Goal: Information Seeking & Learning: Check status

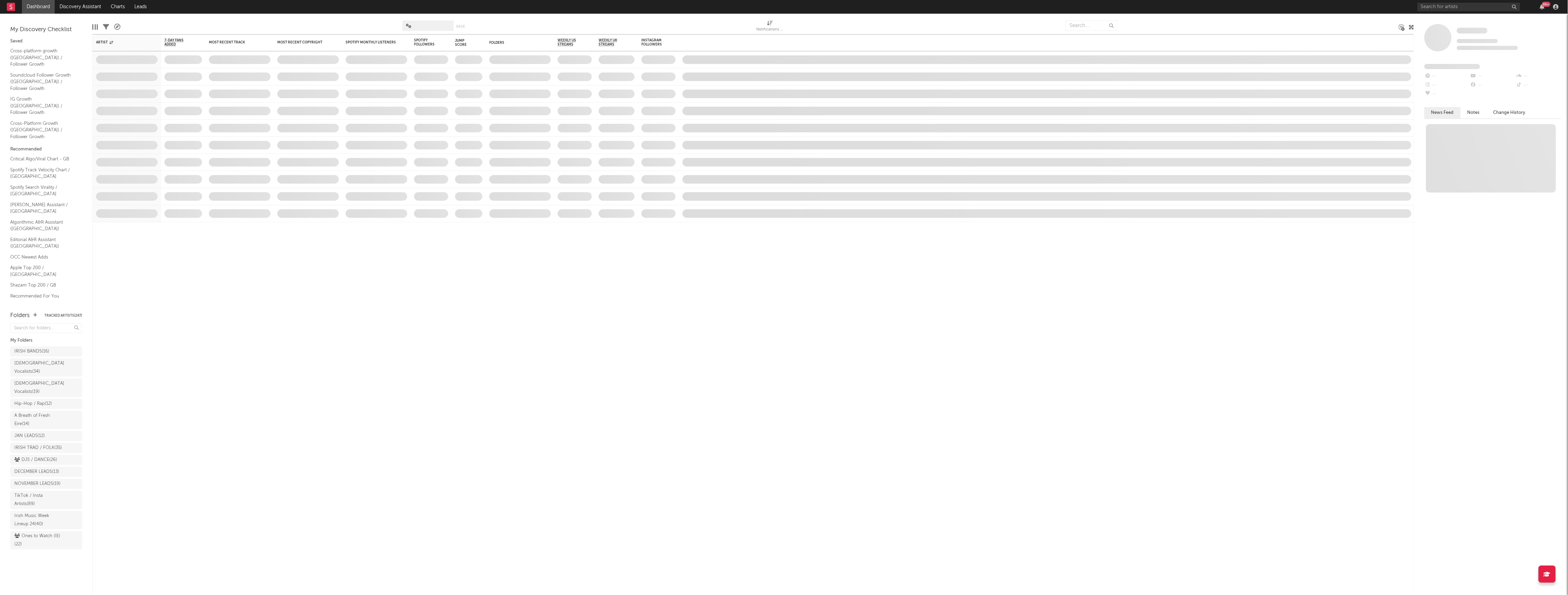
click at [82, 6] on link "Discovery Assistant" at bounding box center [80, 6] width 51 height 13
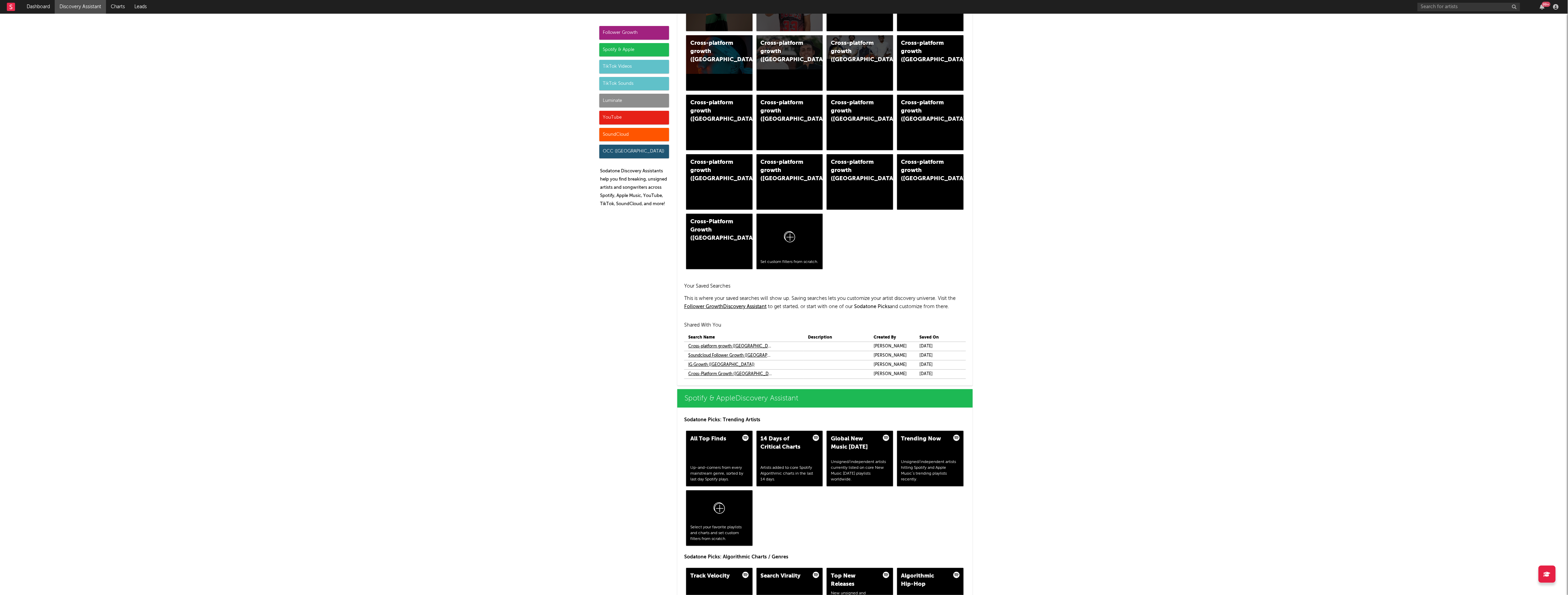
scroll to position [456, 0]
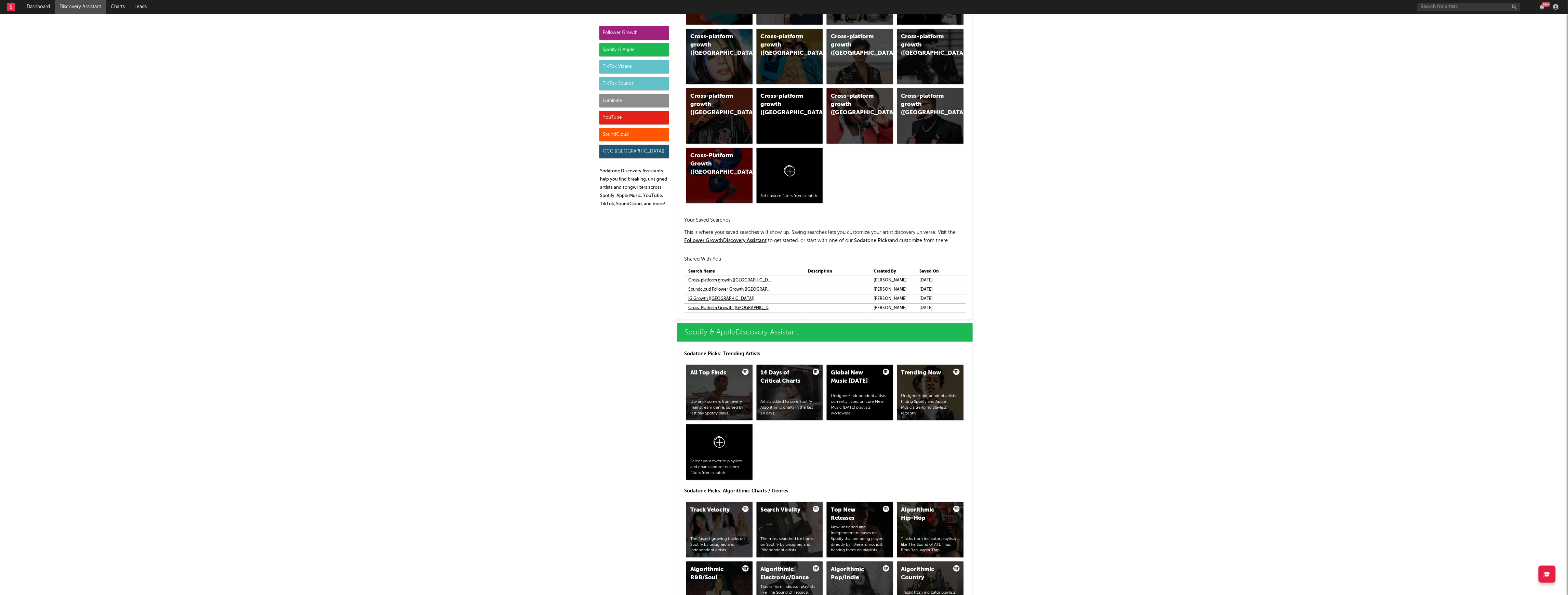
click at [715, 309] on link "Cross-Platform Growth ([GEOGRAPHIC_DATA])" at bounding box center [731, 308] width 85 height 8
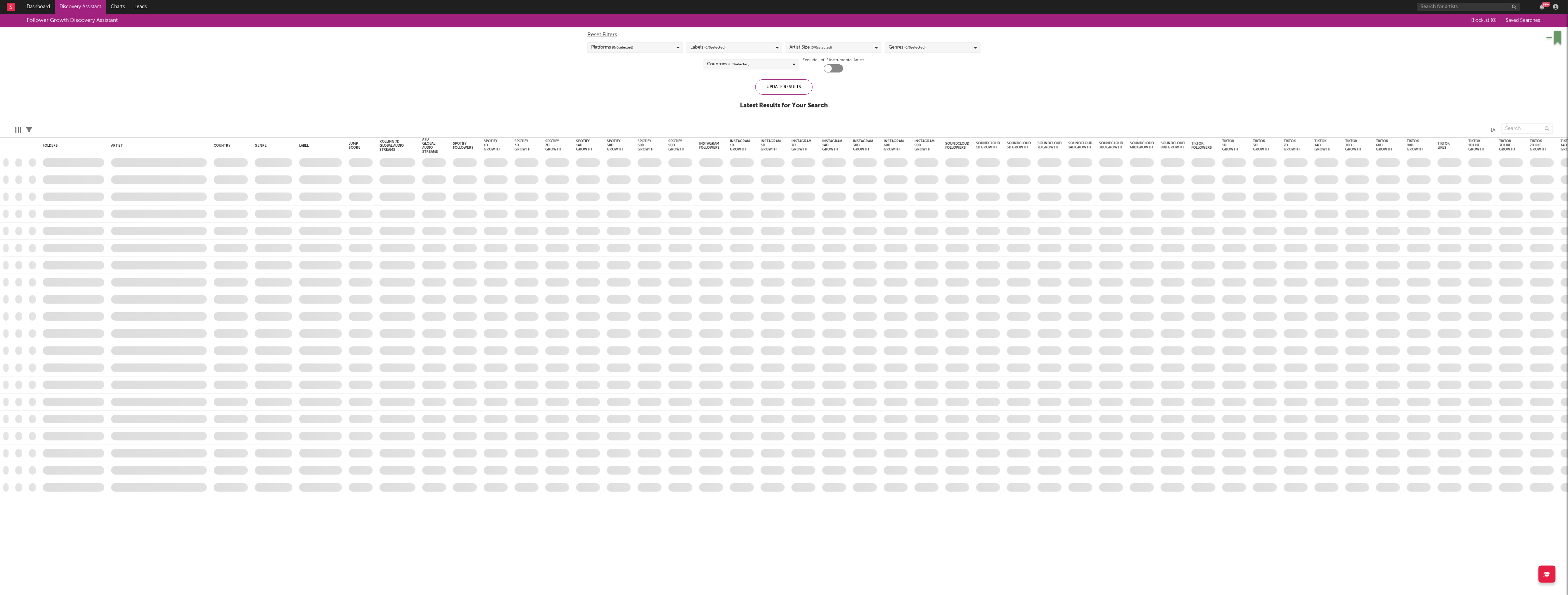
checkbox input "true"
